Goal: Task Accomplishment & Management: Manage account settings

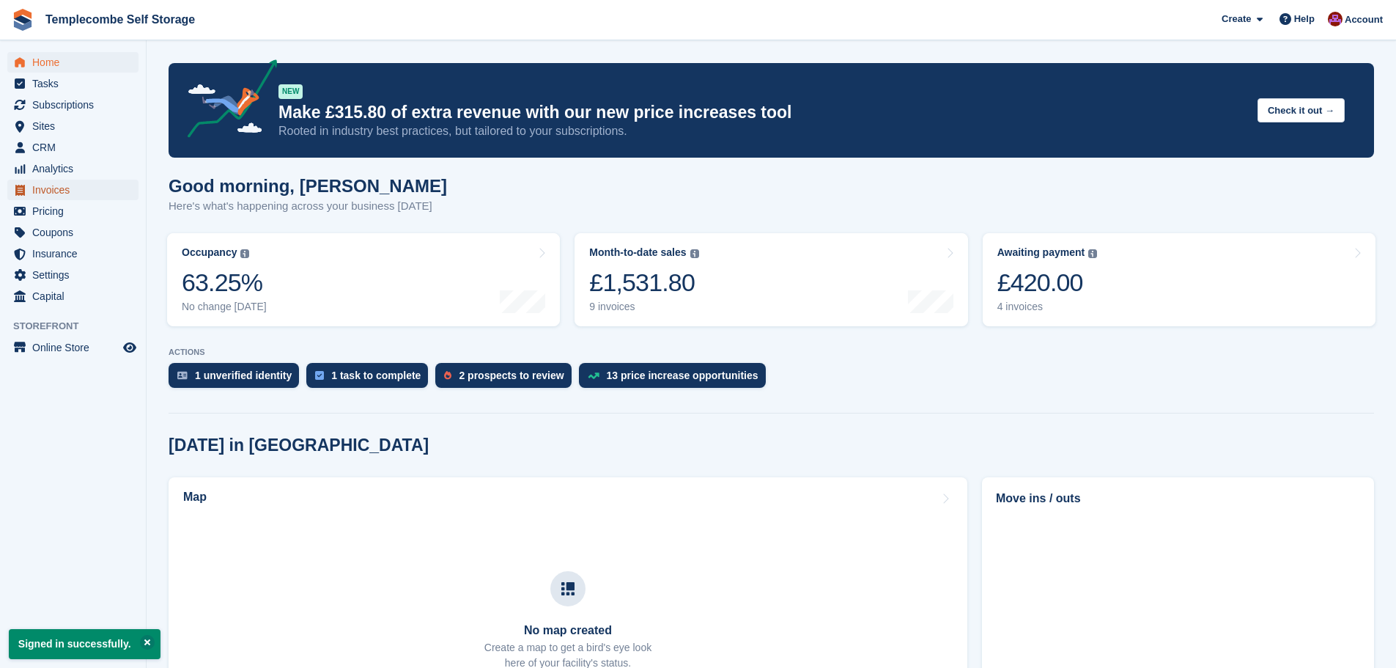
click at [59, 186] on span "Invoices" at bounding box center [76, 190] width 88 height 21
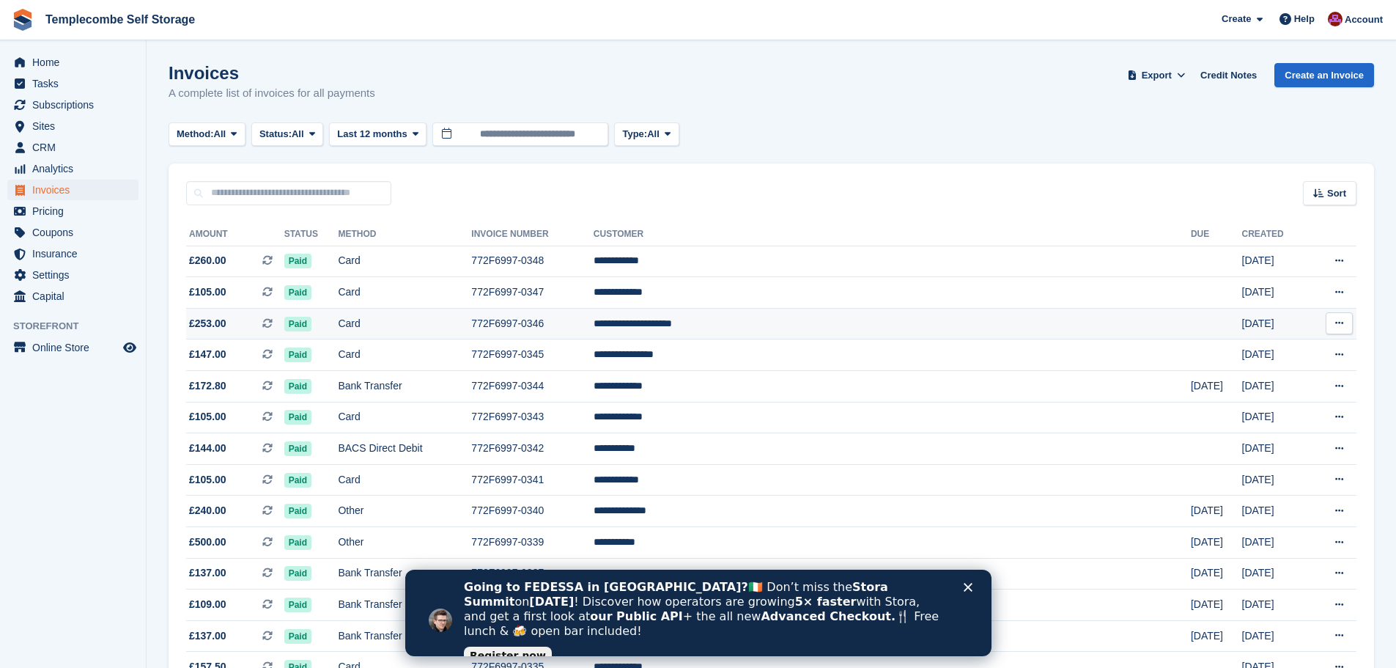
click at [795, 325] on td "**********" at bounding box center [892, 324] width 597 height 32
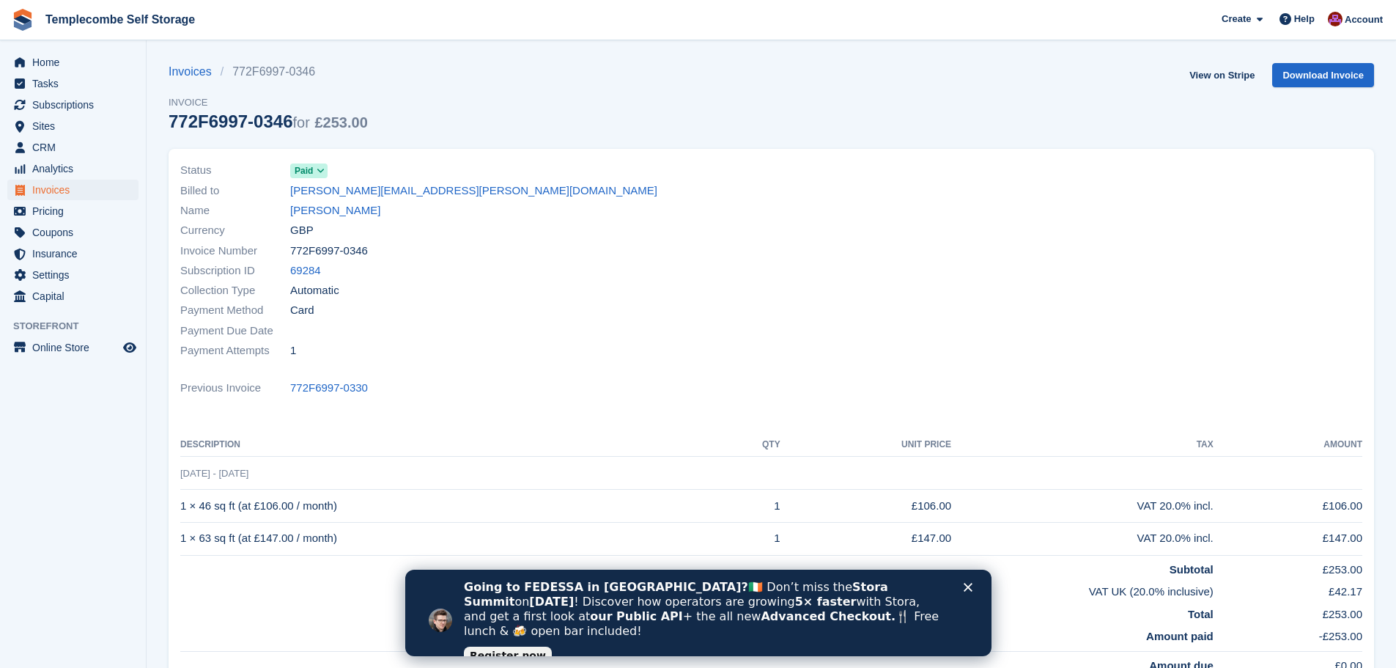
drag, startPoint x: 292, startPoint y: 123, endPoint x: 163, endPoint y: 130, distance: 128.4
click at [163, 130] on section "Invoices 772F6997-0346 Invoice 772F6997-0346 for £253.00 View on Stripe Downloa…" at bounding box center [772, 443] width 1250 height 887
copy div "772F6997-0346"
click at [181, 72] on link "Invoices" at bounding box center [195, 72] width 52 height 18
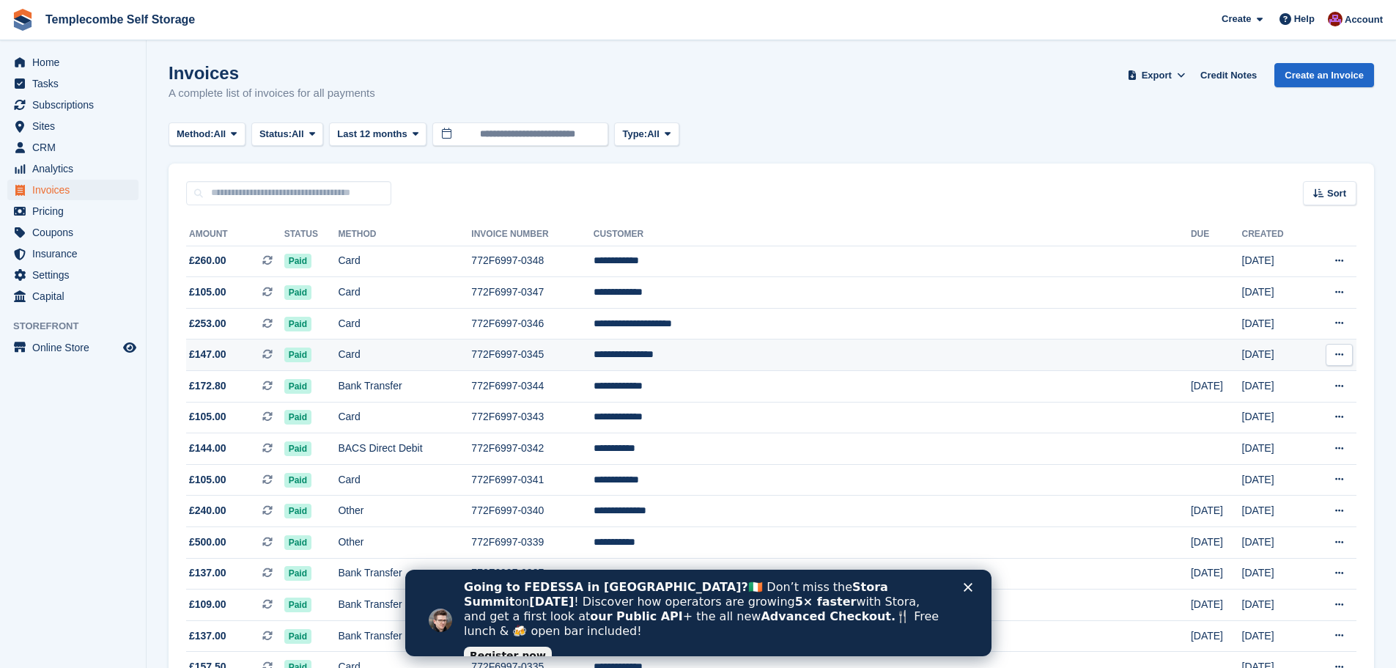
click at [218, 355] on span "£147.00" at bounding box center [207, 354] width 37 height 15
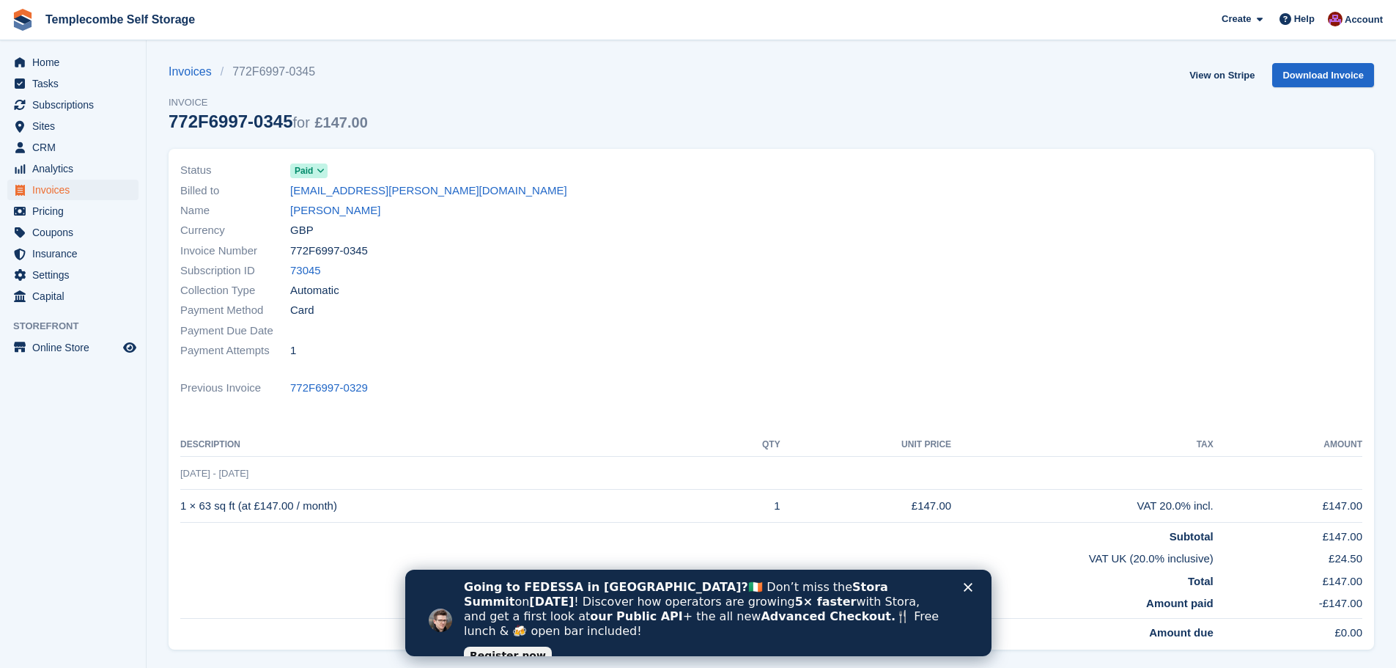
drag, startPoint x: 290, startPoint y: 127, endPoint x: 169, endPoint y: 137, distance: 121.4
click at [169, 137] on div "Invoices 772F6997-0345 Invoice 772F6997-0345 for £147.00" at bounding box center [268, 106] width 199 height 86
copy div "772F6997-0345"
